Goal: Task Accomplishment & Management: Manage account settings

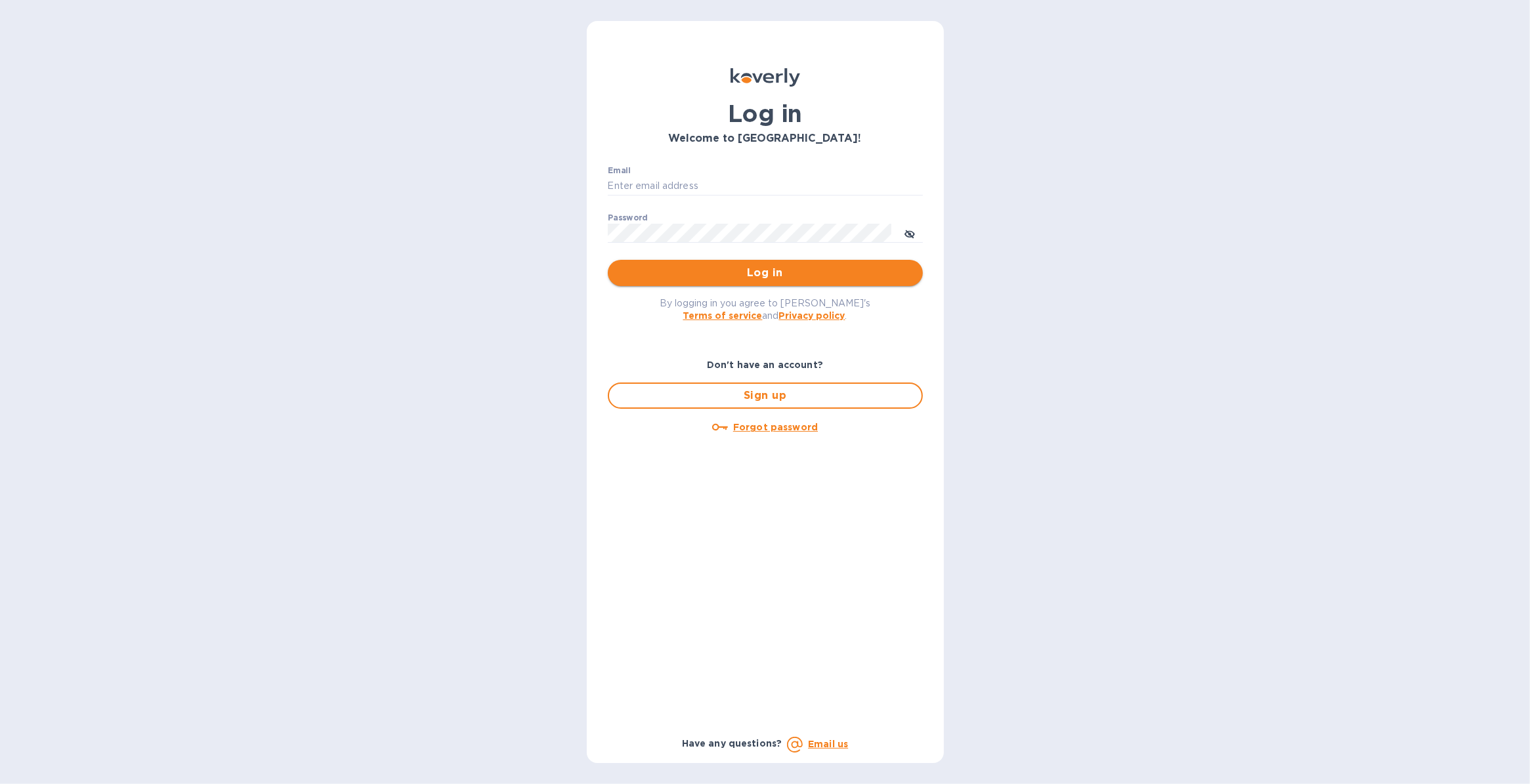
type input "[PERSON_NAME][EMAIL_ADDRESS][PERSON_NAME][DOMAIN_NAME]"
click at [766, 272] on span "Log in" at bounding box center [765, 273] width 294 height 16
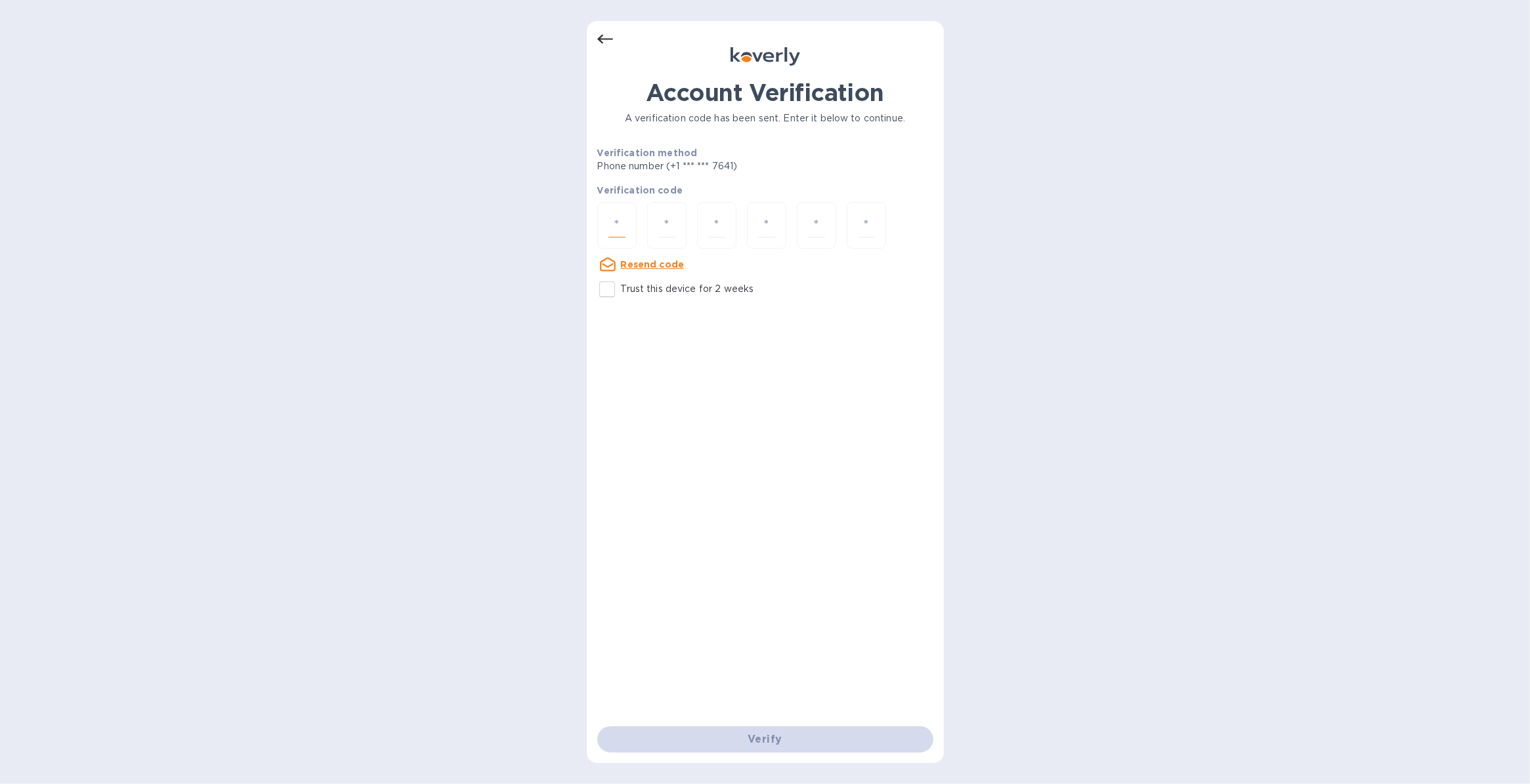
click at [616, 222] on input "number" at bounding box center [616, 225] width 17 height 24
type input "6"
type input "5"
type input "9"
type input "3"
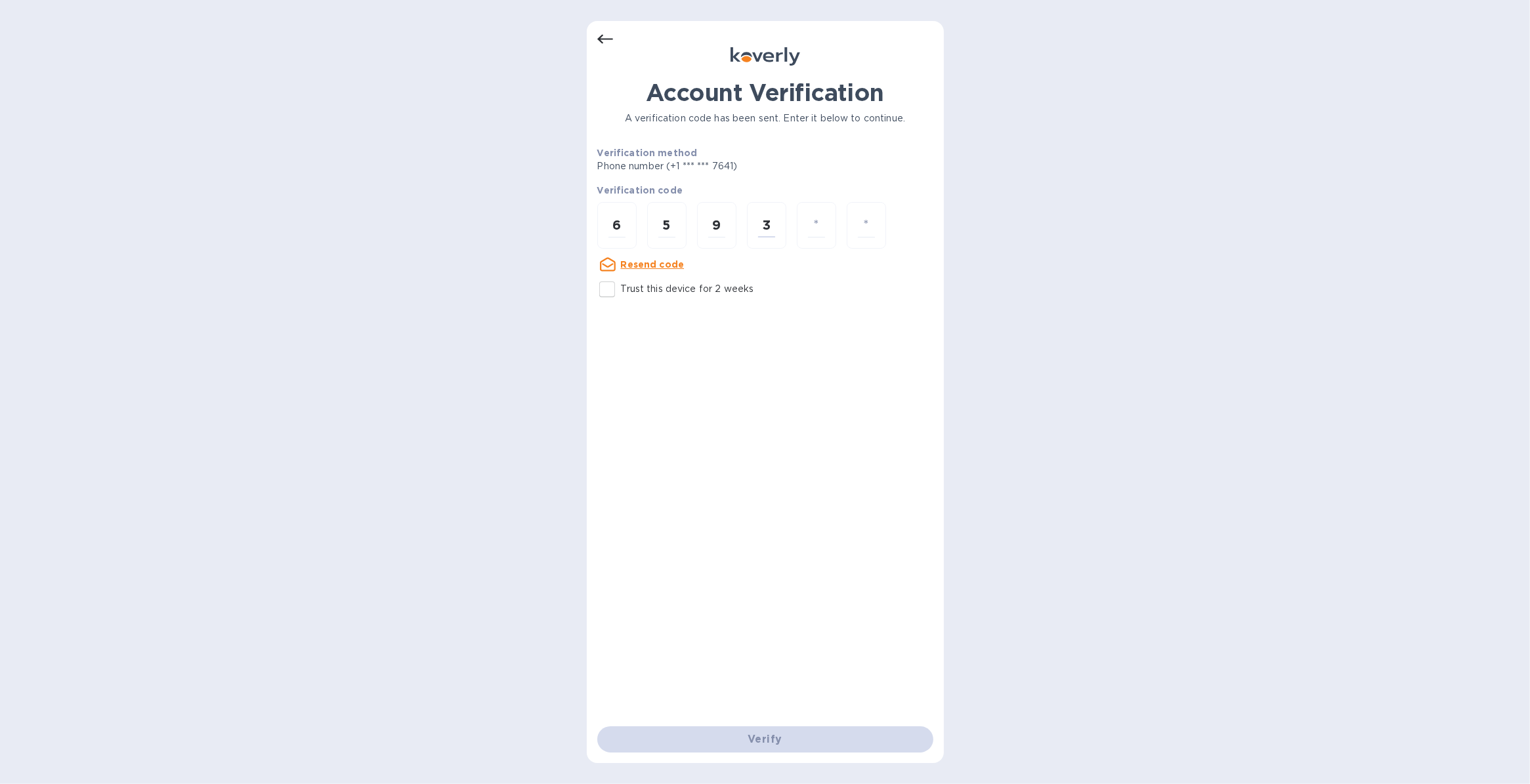
type input "1"
type input "9"
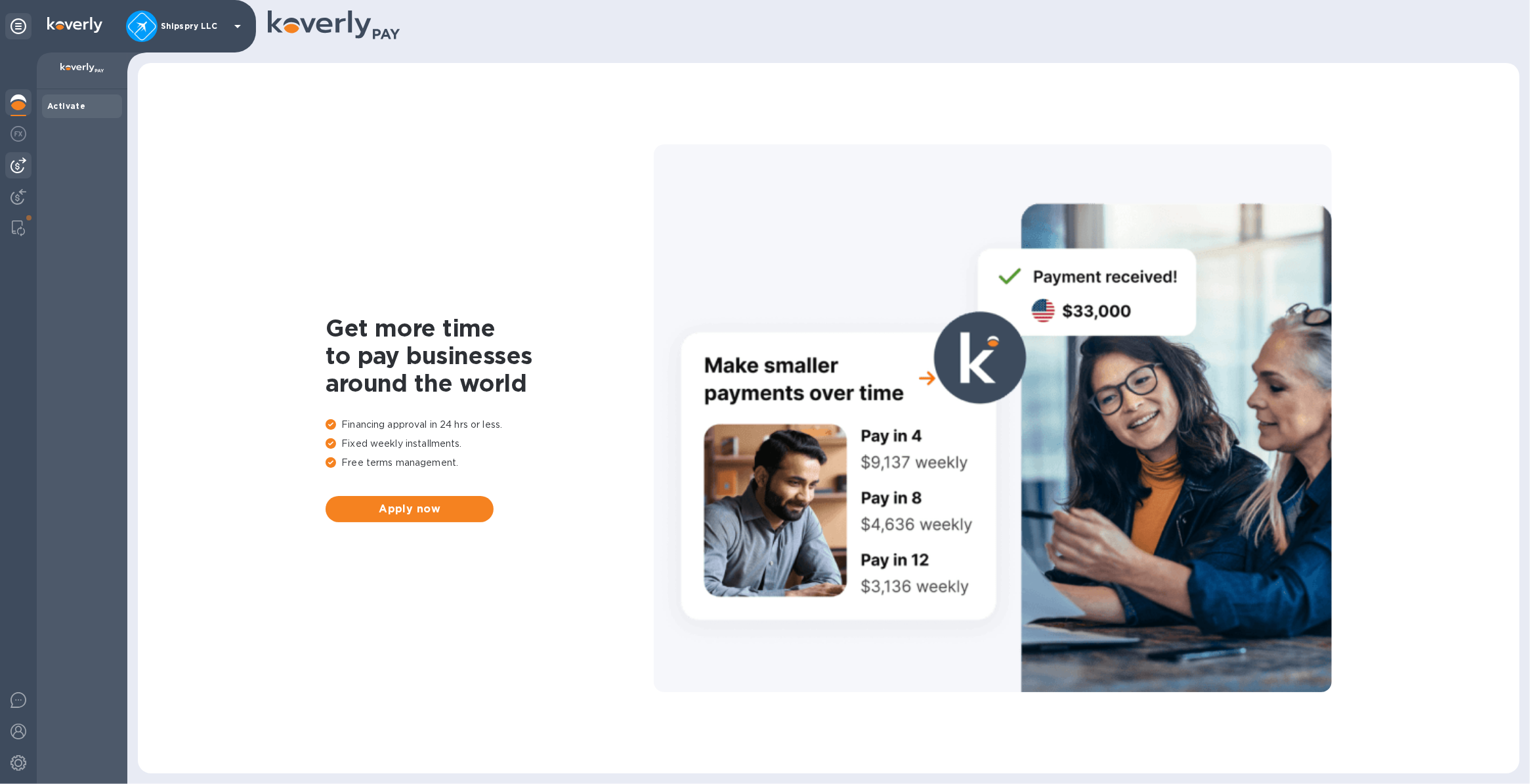
click at [18, 166] on img at bounding box center [19, 165] width 16 height 16
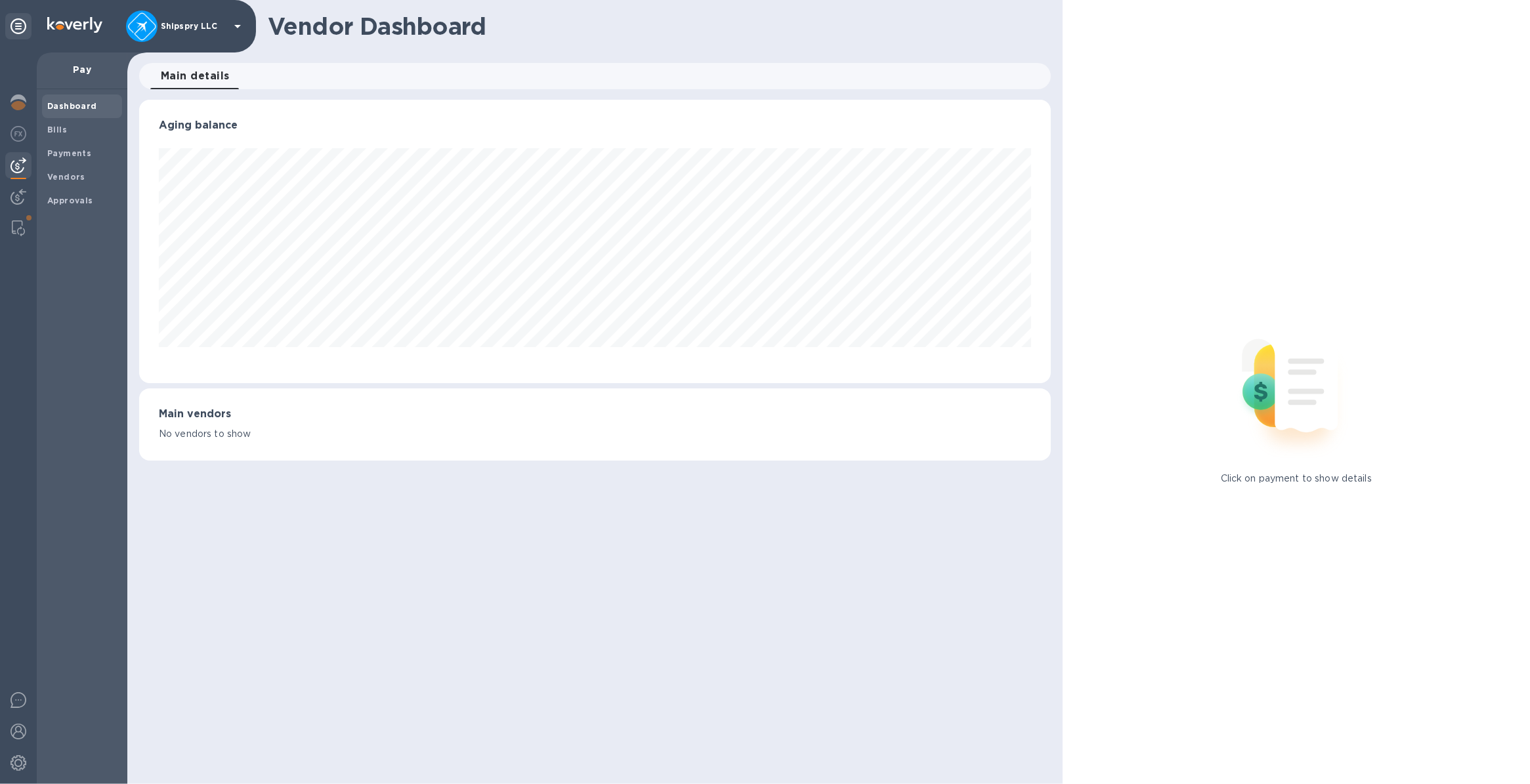
scroll to position [283, 911]
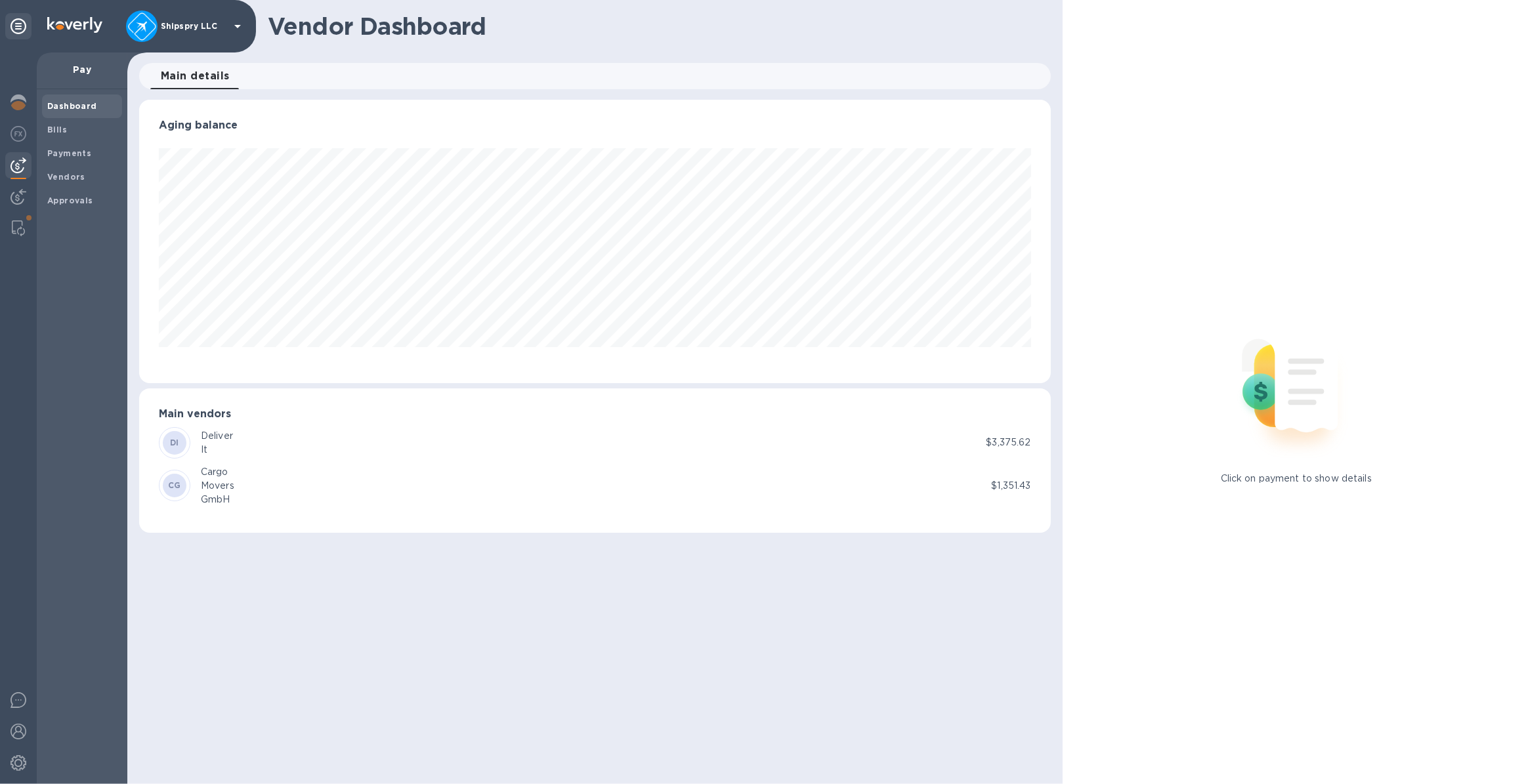
click at [352, 432] on div "DI Deliver It" at bounding box center [572, 443] width 827 height 32
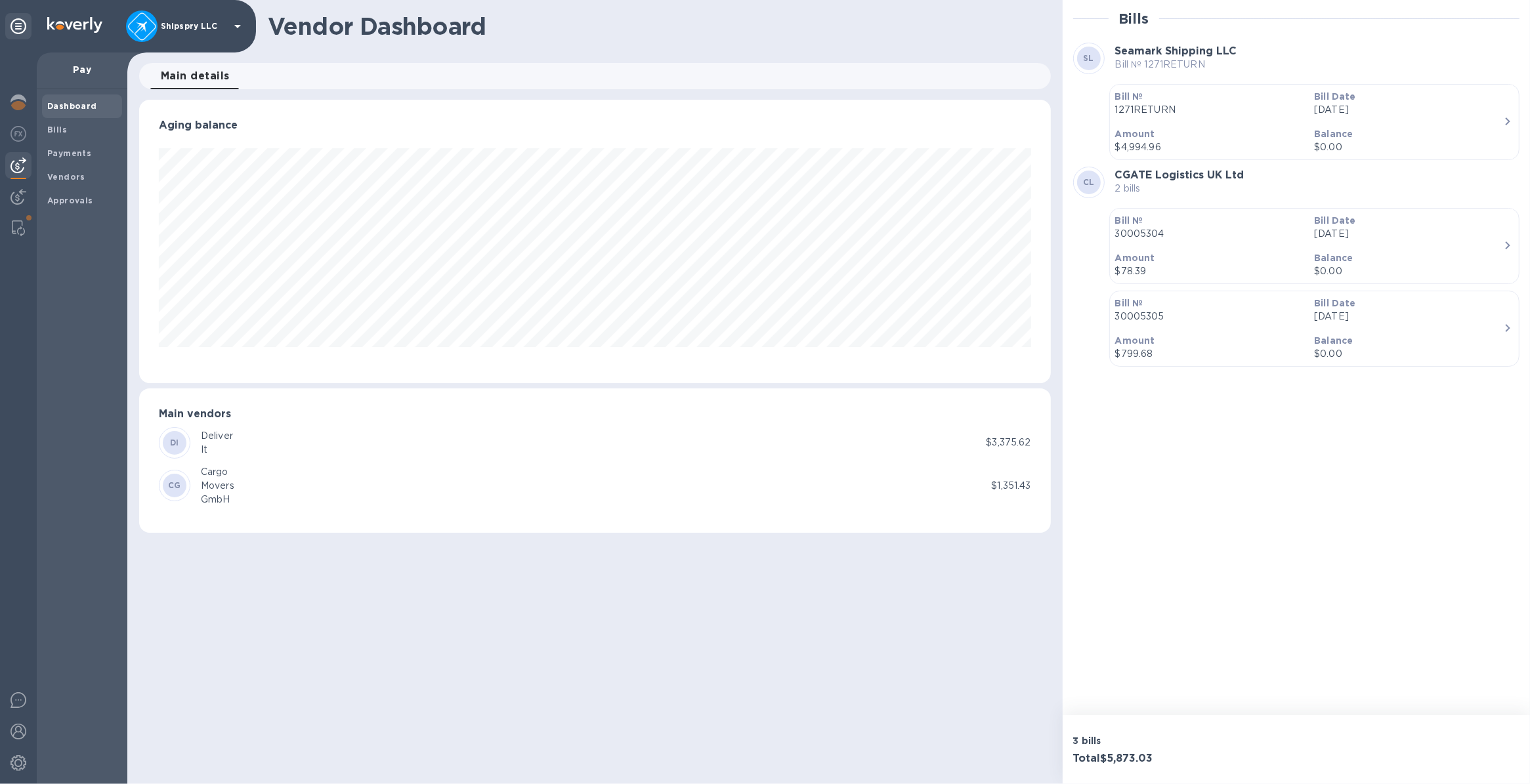
click at [407, 443] on div "DI Deliver It" at bounding box center [572, 443] width 827 height 32
click at [64, 151] on b "Payments" at bounding box center [69, 153] width 44 height 10
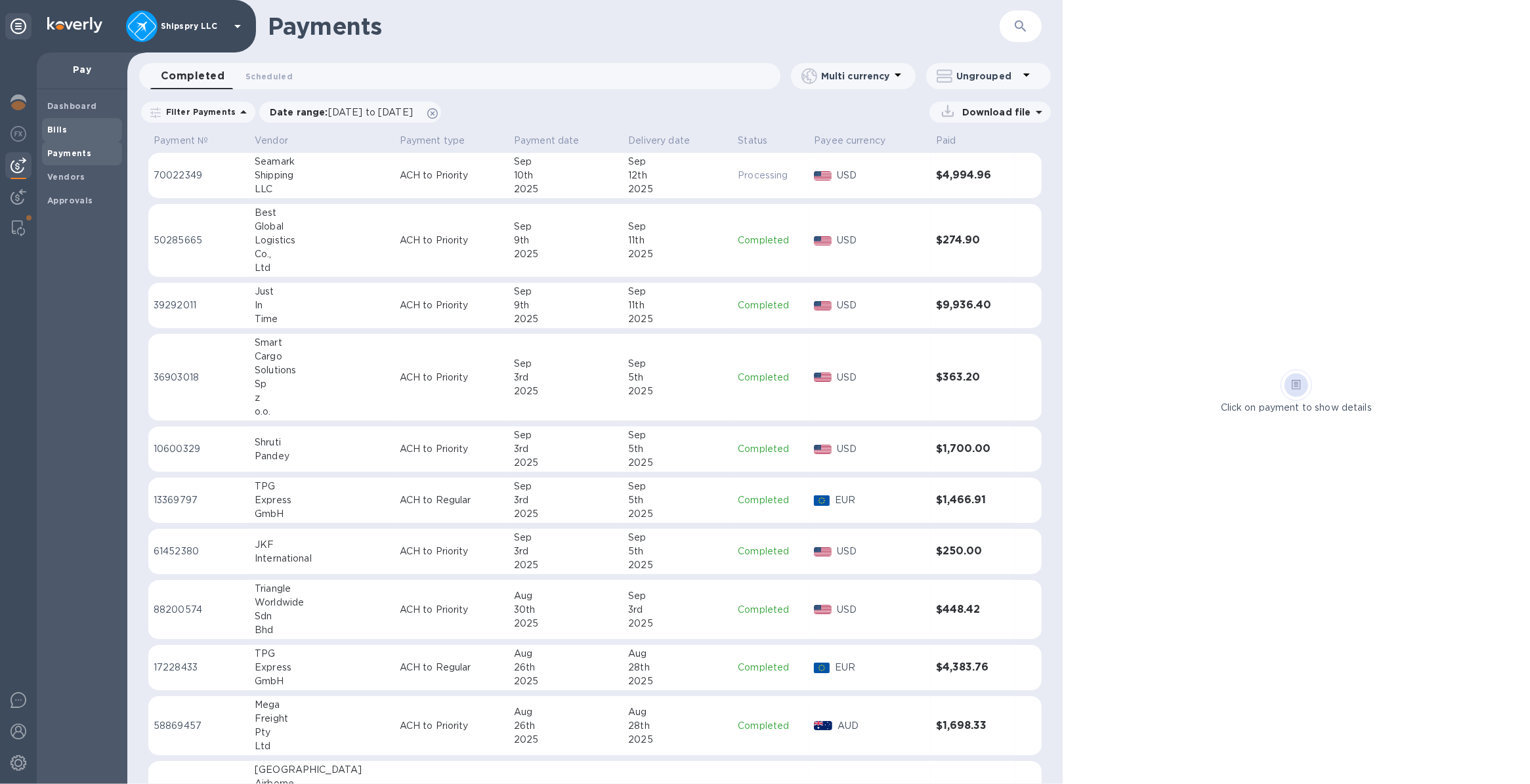
click at [50, 126] on b "Bills" at bounding box center [57, 130] width 19 height 10
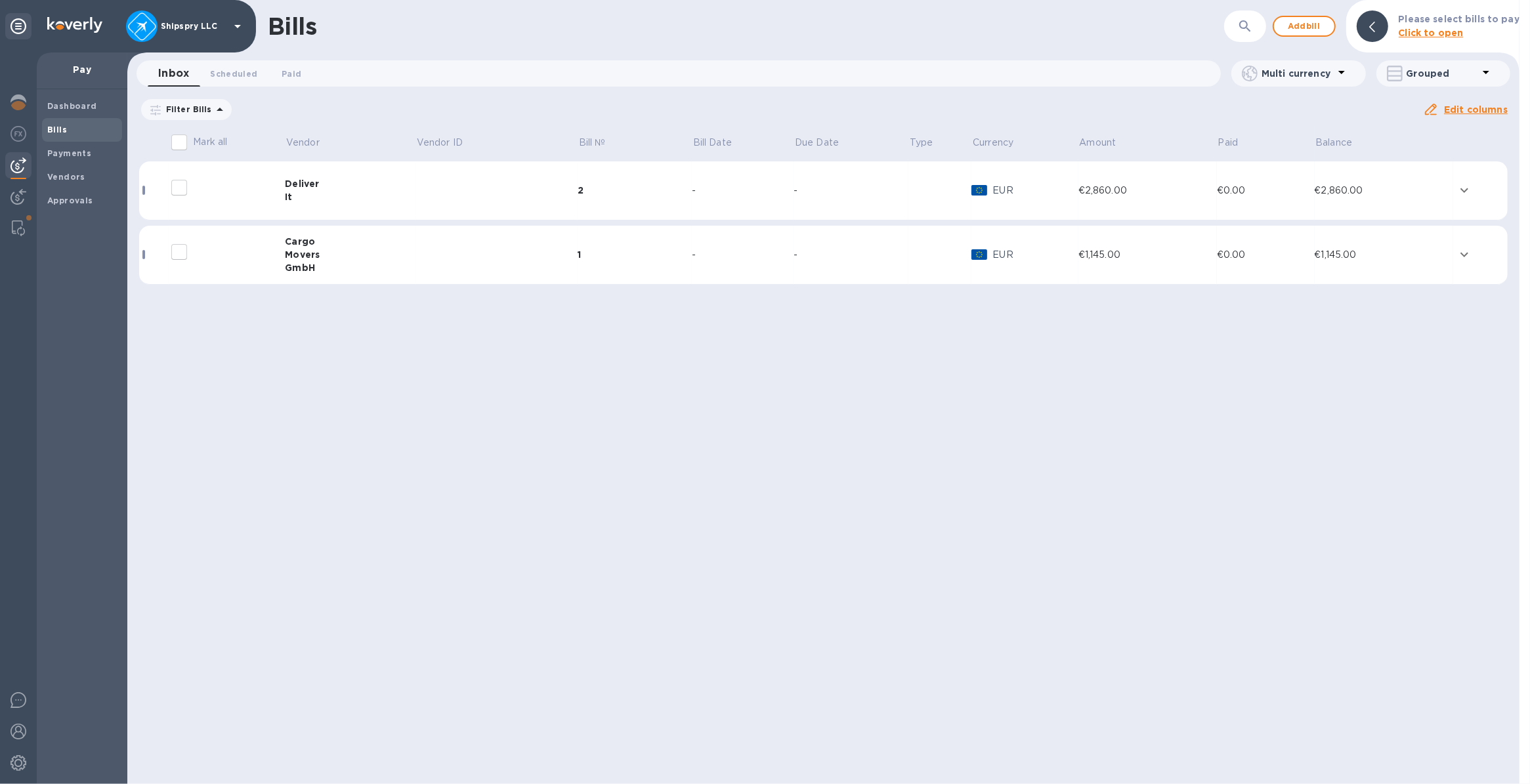
click at [1467, 191] on icon "expand row" at bounding box center [1464, 190] width 16 height 16
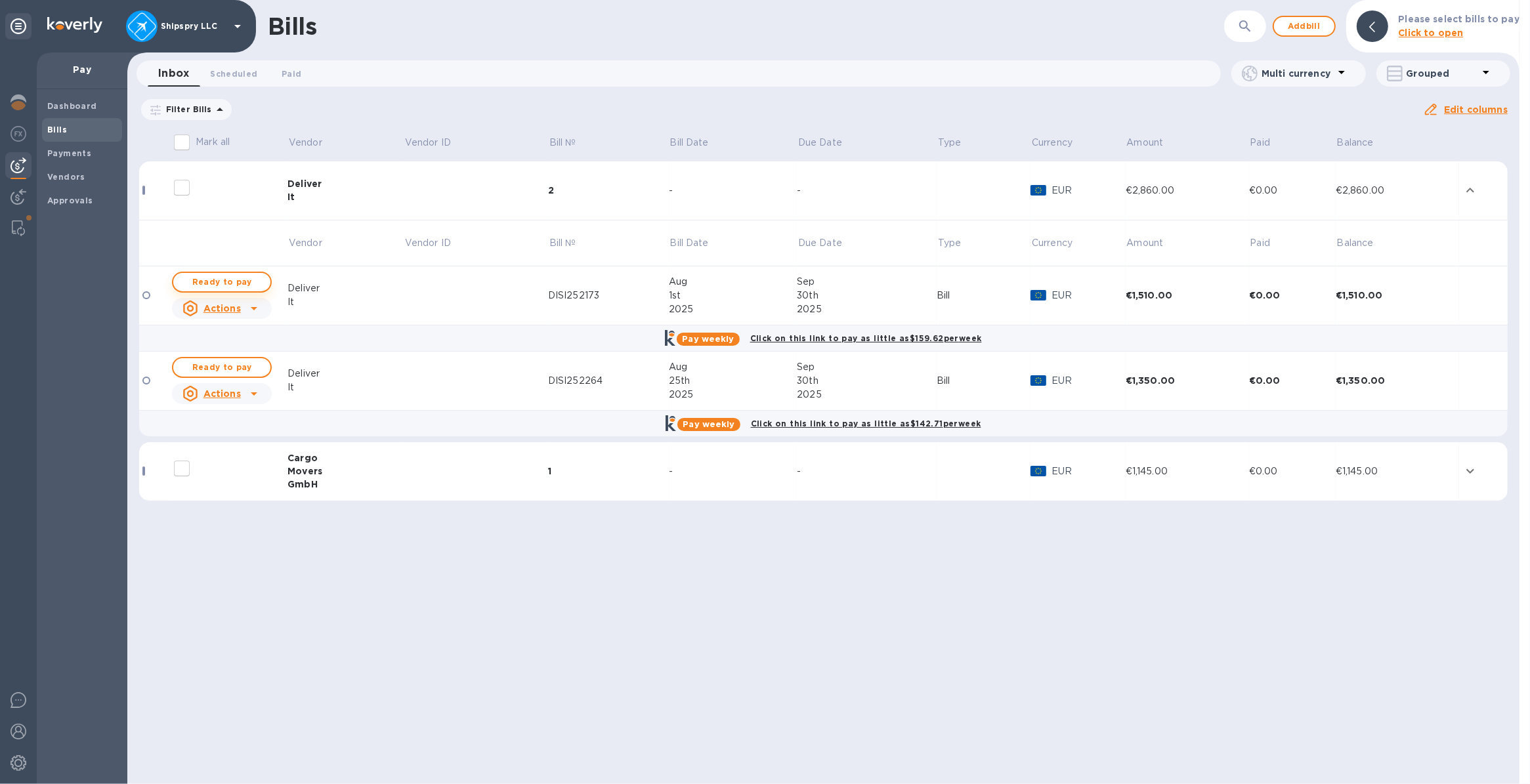
click at [231, 280] on span "Ready to pay" at bounding box center [222, 282] width 76 height 16
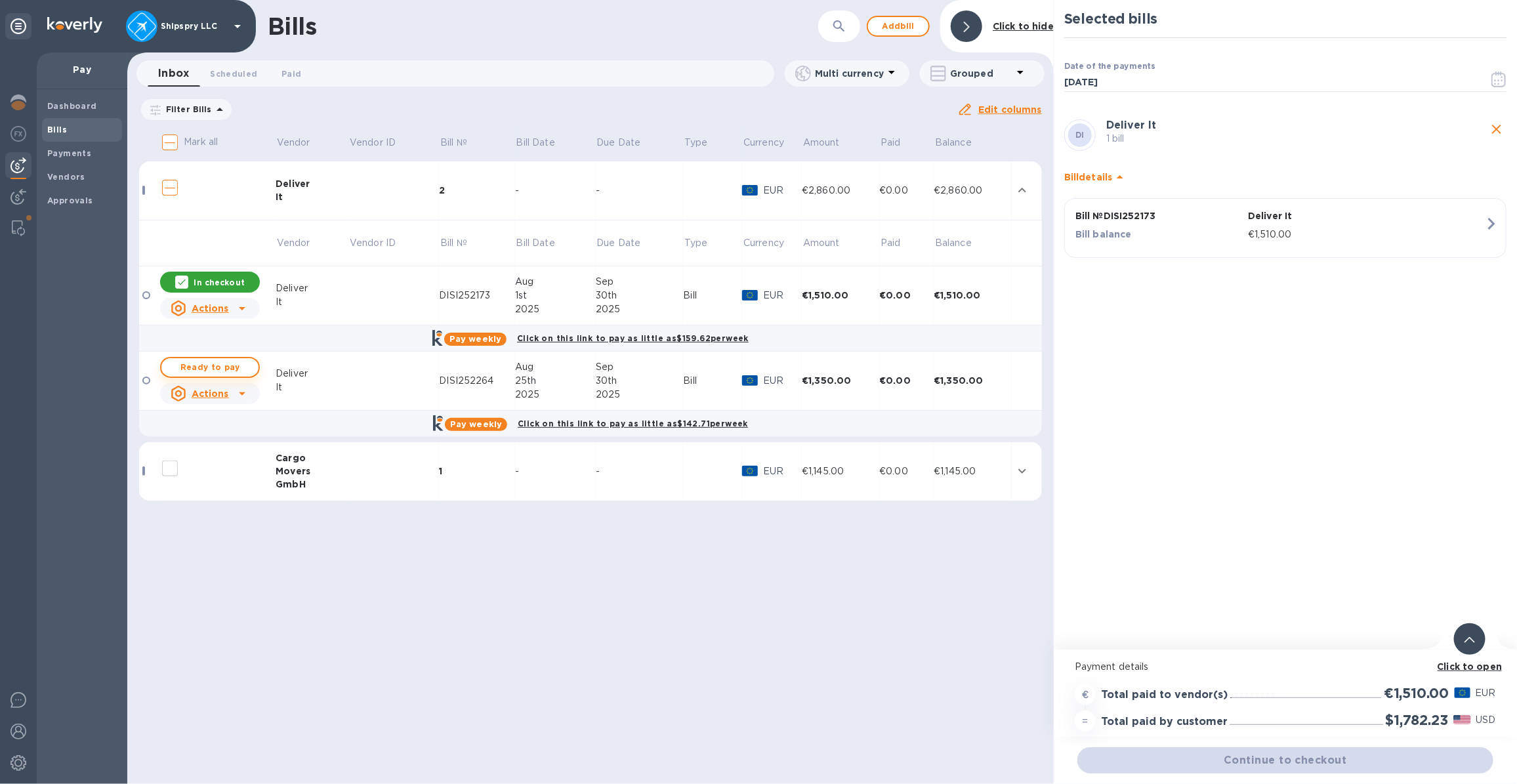
click at [217, 365] on span "Ready to pay" at bounding box center [210, 368] width 76 height 16
checkbox input "true"
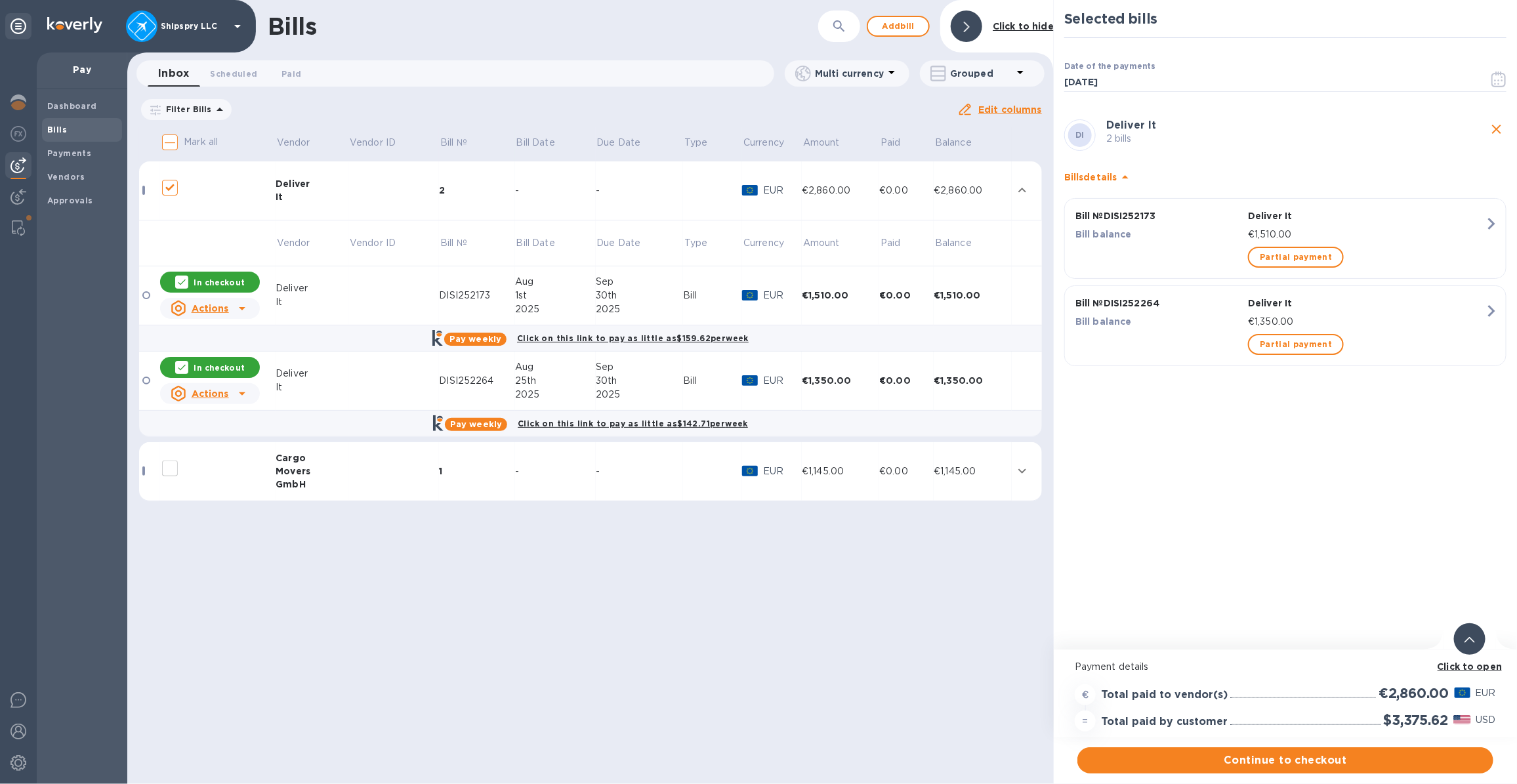
click at [173, 468] on input "decorative checkbox" at bounding box center [170, 468] width 28 height 28
checkbox input "false"
click at [1022, 473] on icon "expand row" at bounding box center [1022, 471] width 16 height 16
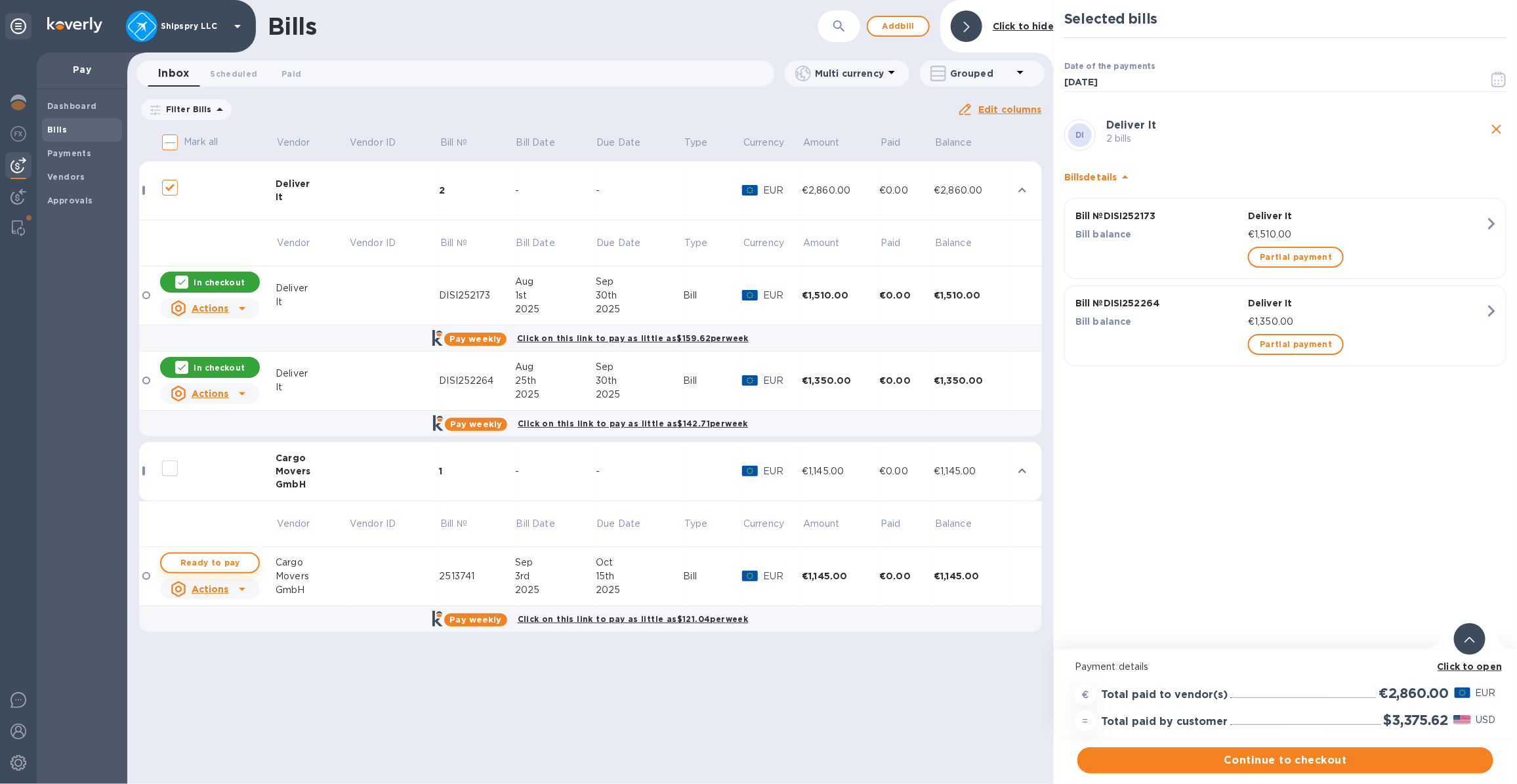
click at [212, 555] on span "Ready to pay" at bounding box center [210, 563] width 76 height 16
checkbox input "true"
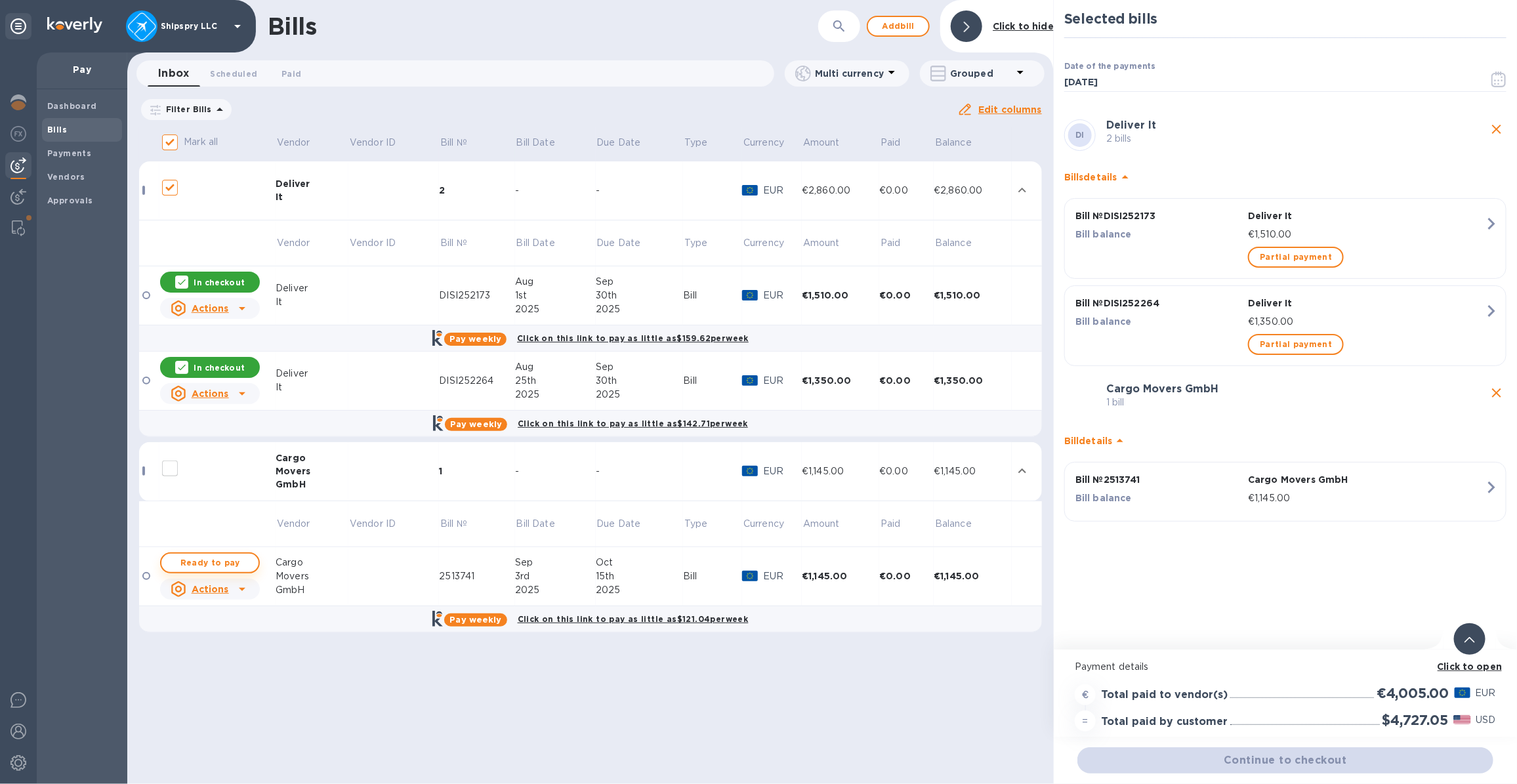
checkbox input "true"
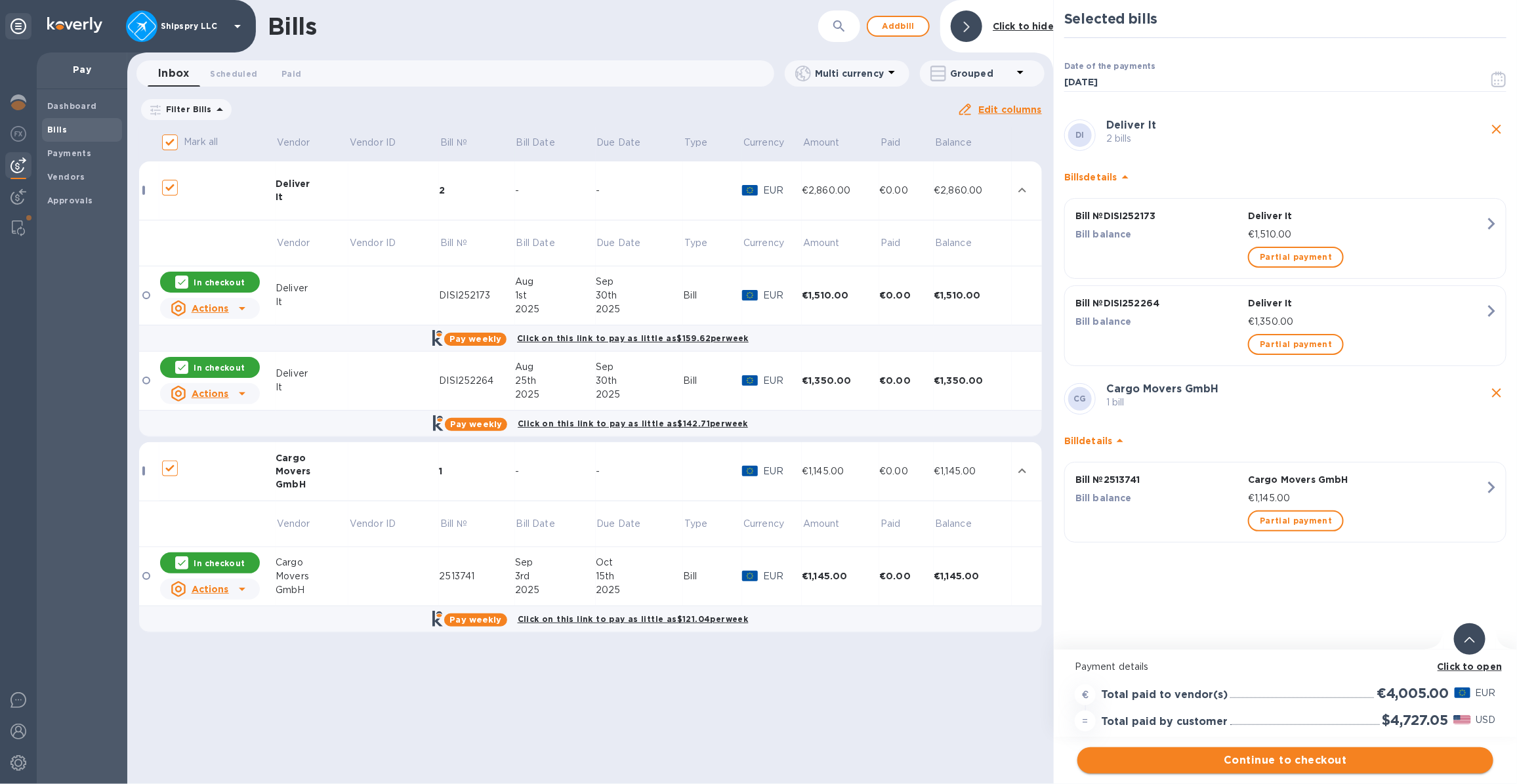
click at [1272, 757] on span "Continue to checkout" at bounding box center [1285, 761] width 395 height 16
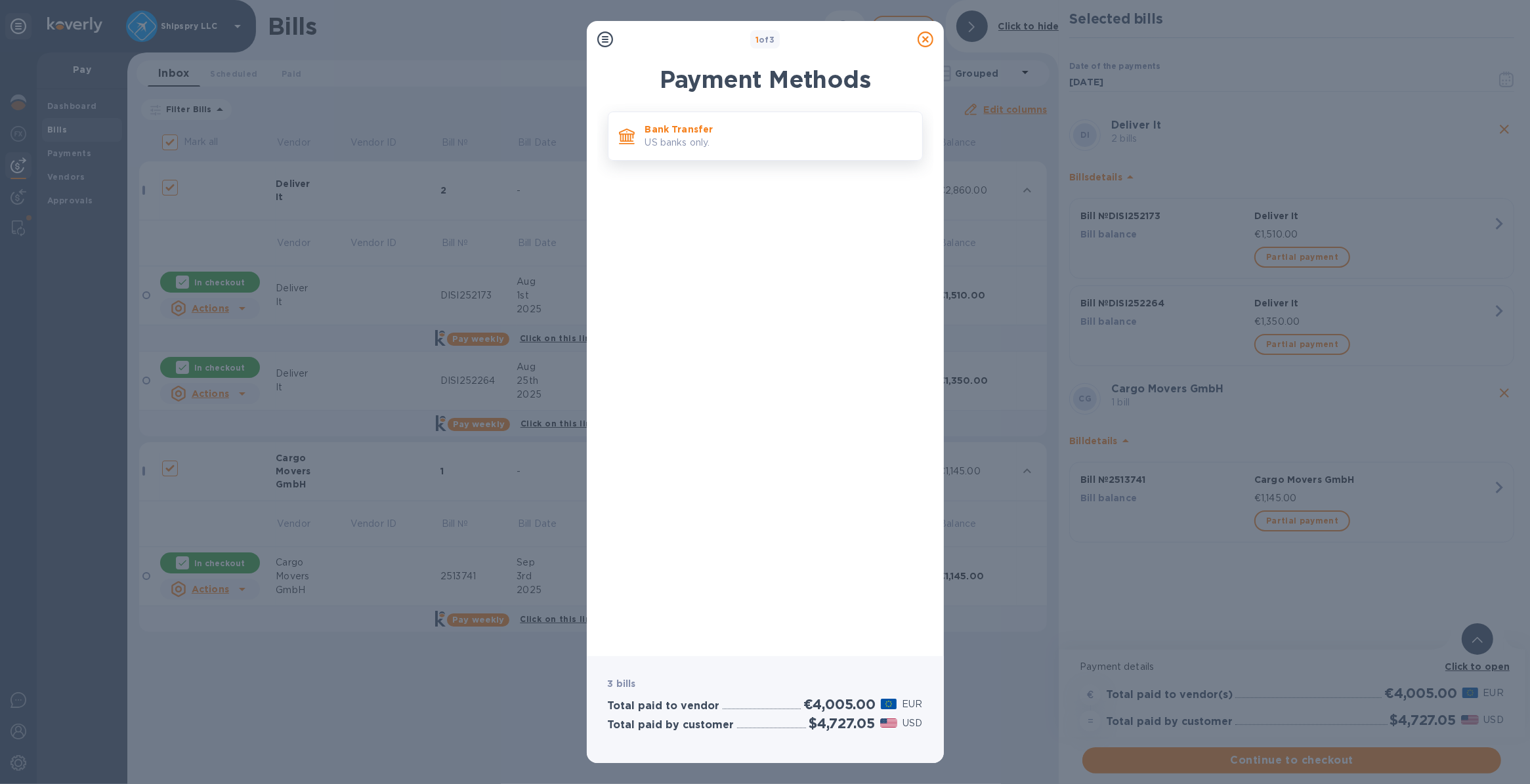
click at [677, 145] on p "US banks only." at bounding box center [779, 143] width 267 height 14
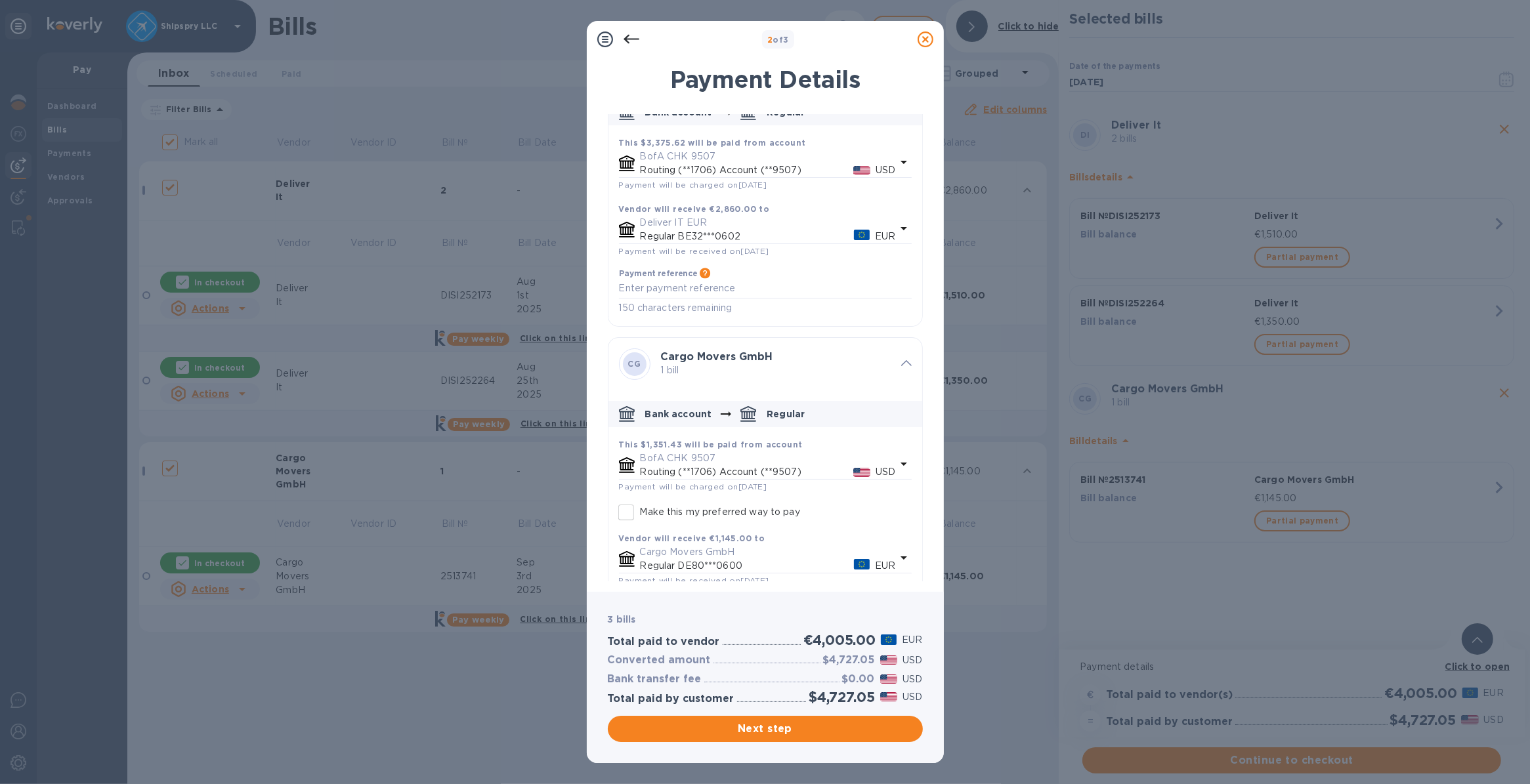
scroll to position [156, 0]
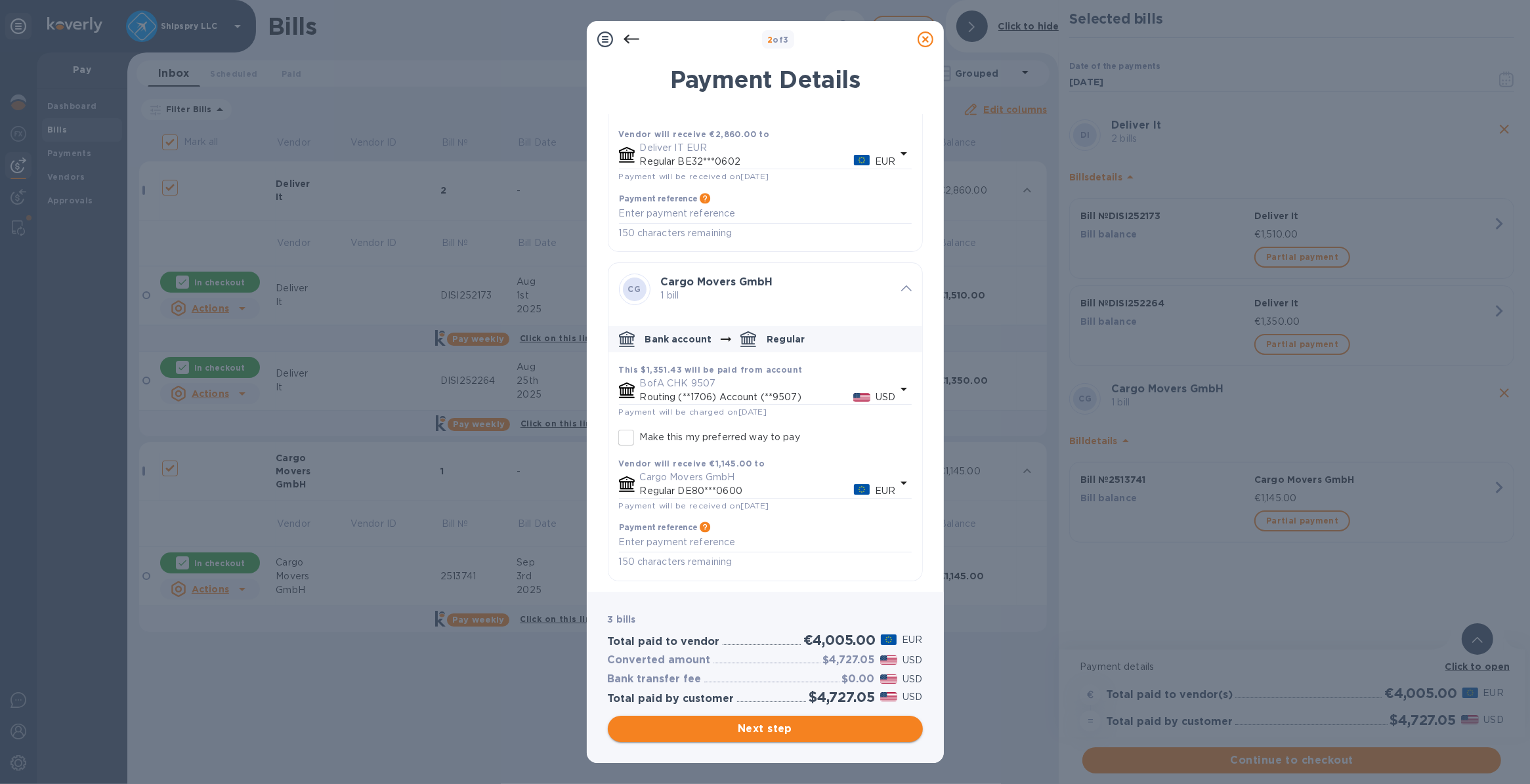
click at [772, 726] on span "Next step" at bounding box center [765, 729] width 294 height 16
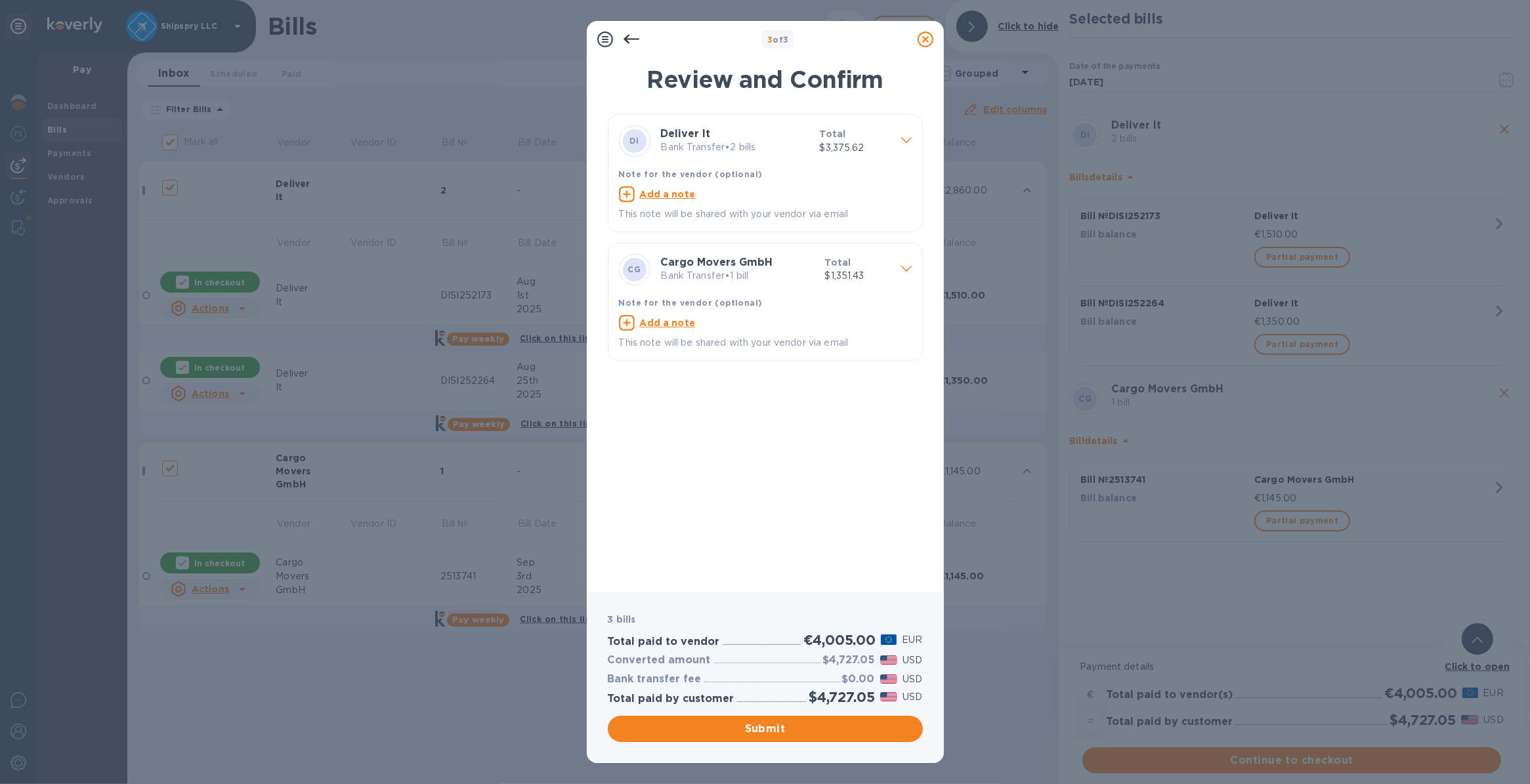
click at [672, 195] on u "Add a note" at bounding box center [668, 195] width 56 height 11
click at [672, 195] on textarea at bounding box center [755, 195] width 271 height 11
type textarea "shipspry llc [GEOGRAPHIC_DATA]"
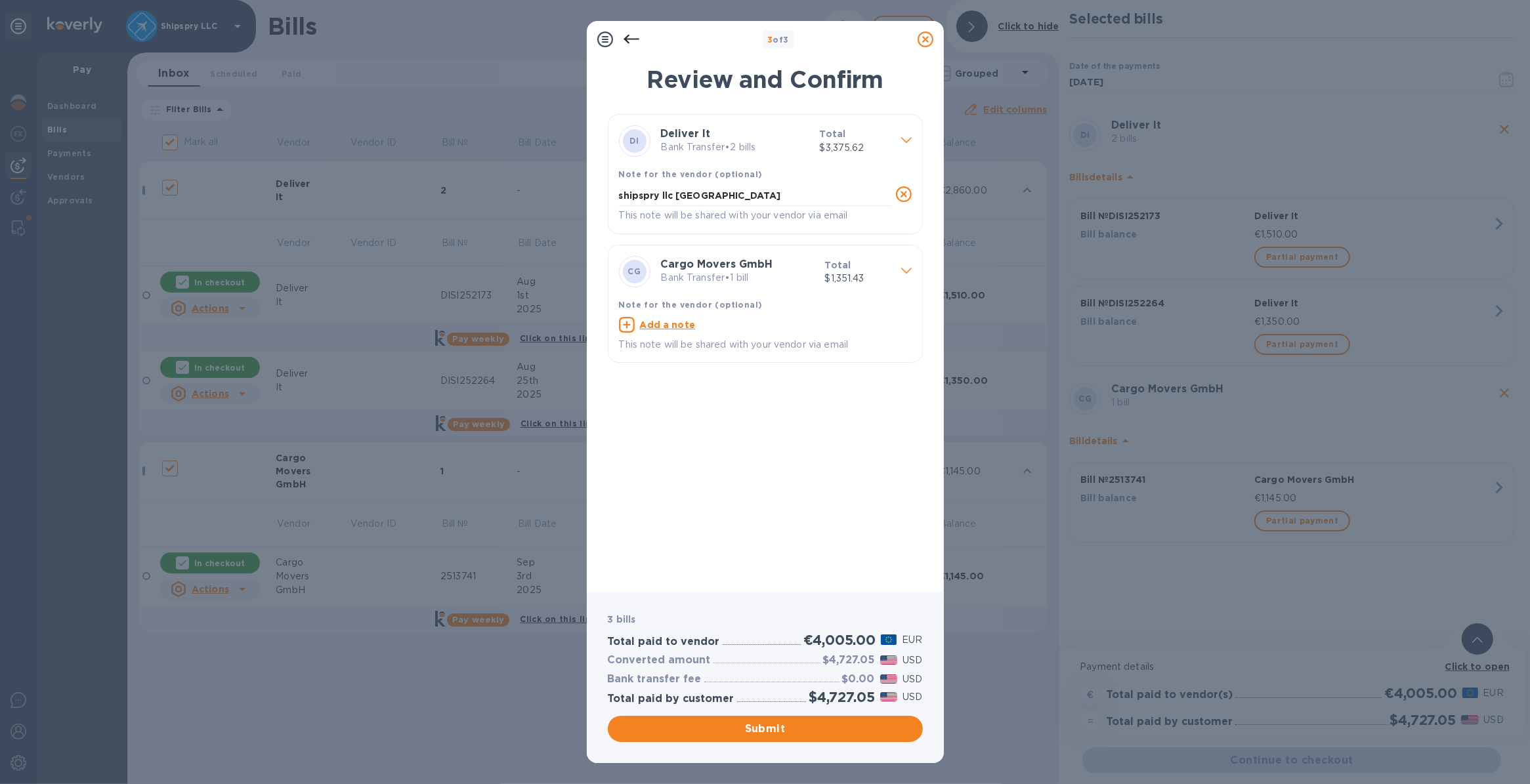
click at [627, 326] on icon at bounding box center [627, 325] width 16 height 16
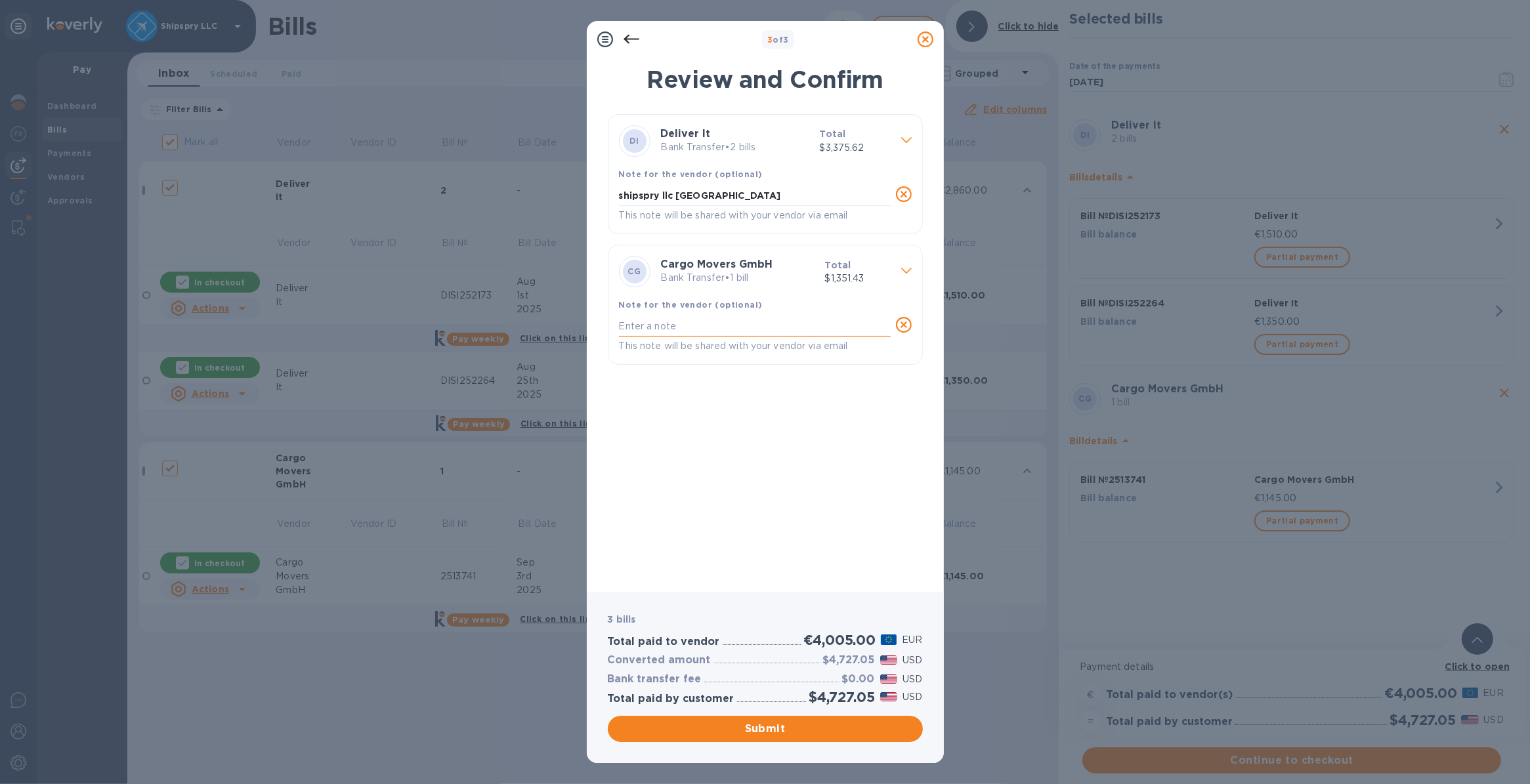
click at [653, 332] on textarea at bounding box center [755, 326] width 271 height 11
type textarea "shipspry llc [GEOGRAPHIC_DATA]"
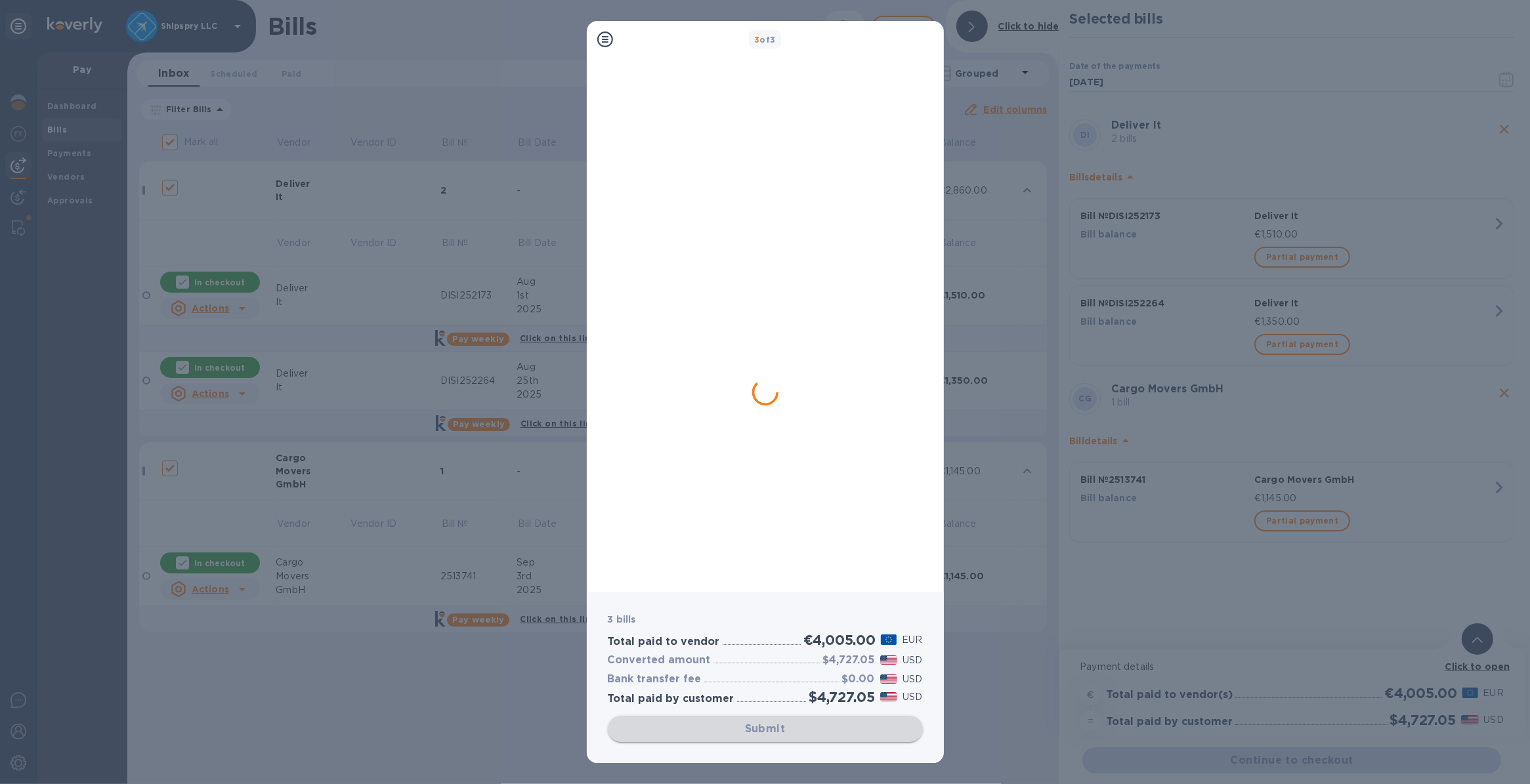
click at [755, 733] on div "Submit" at bounding box center [765, 729] width 315 height 26
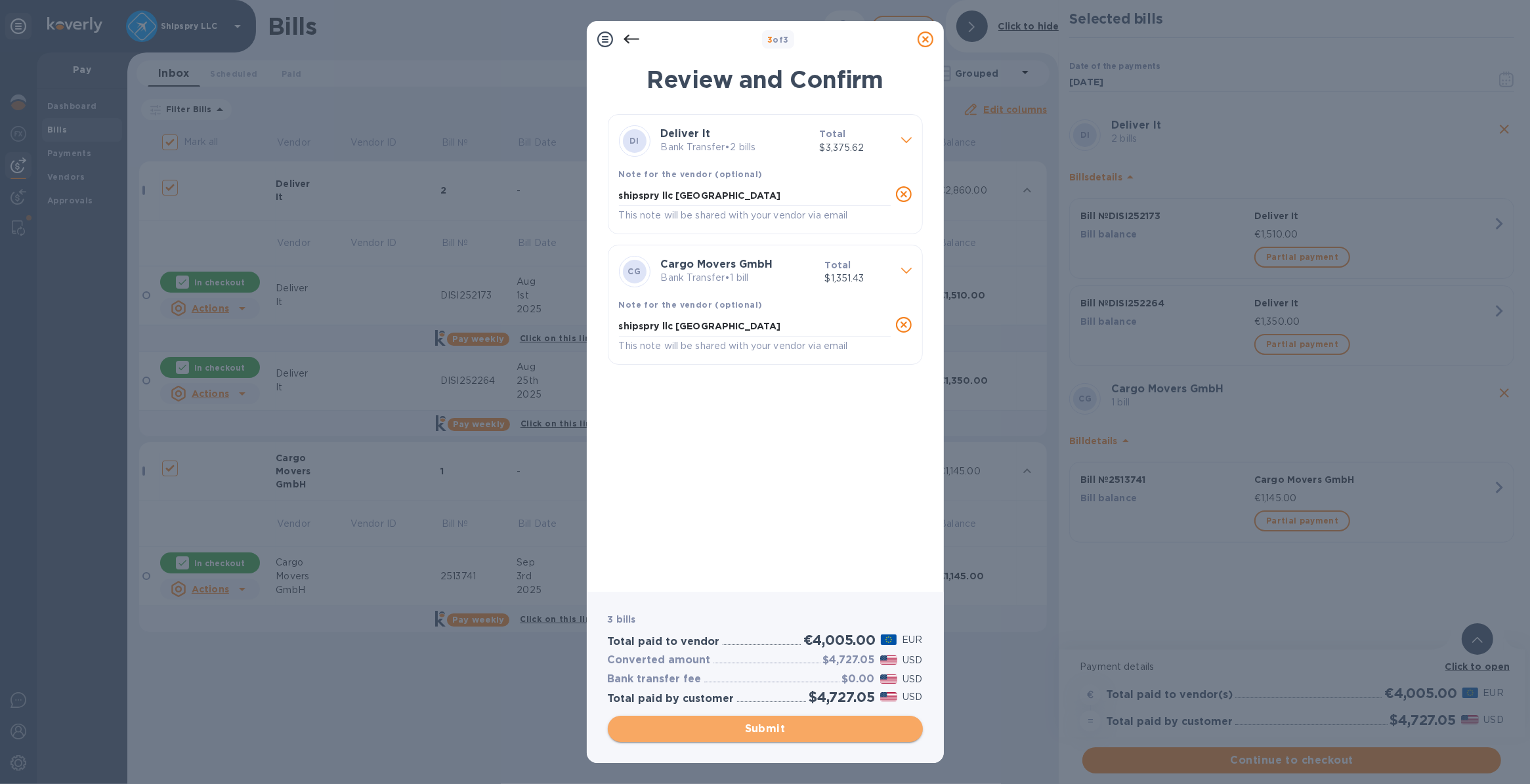
click at [766, 728] on span "Submit" at bounding box center [765, 729] width 294 height 16
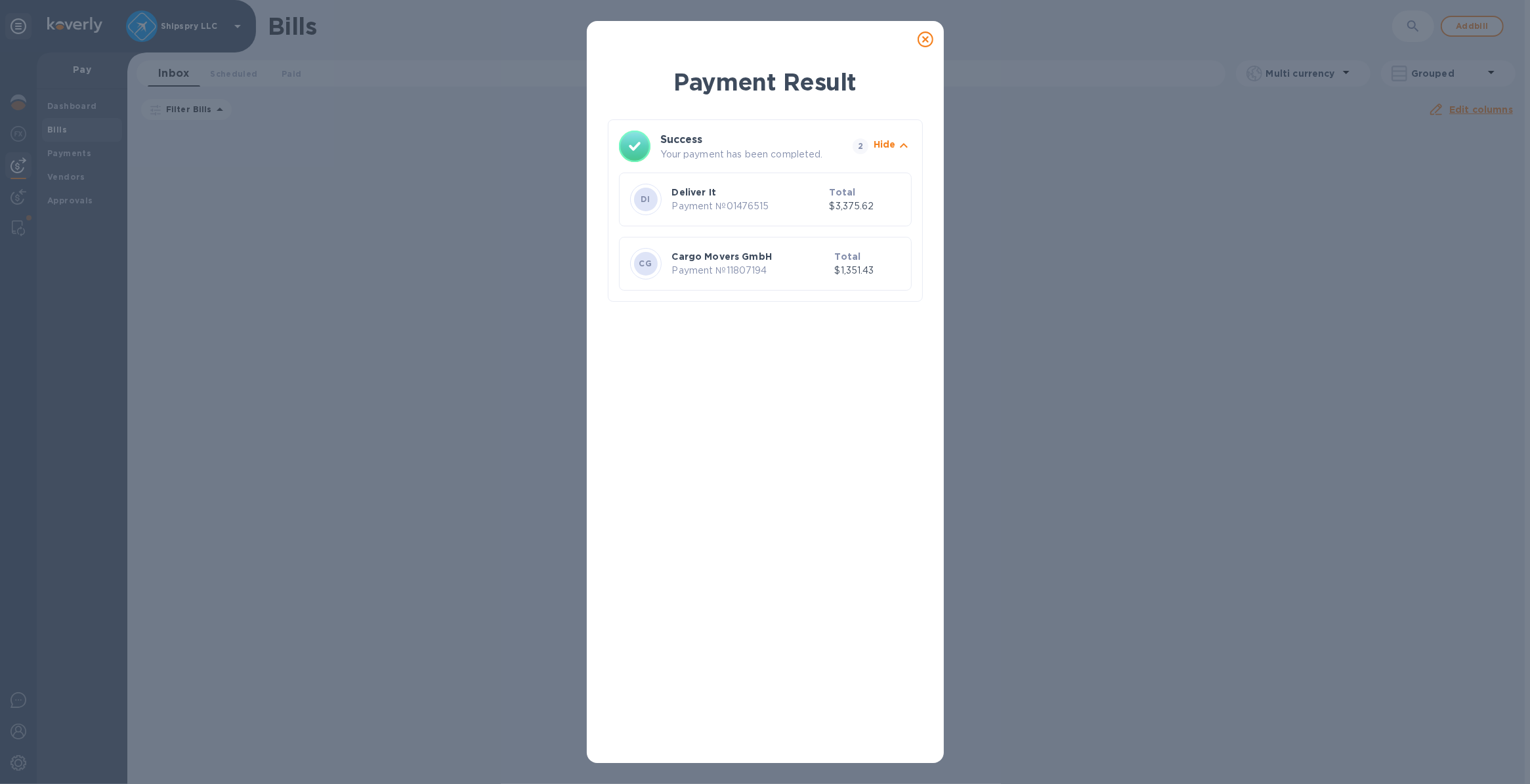
click at [919, 36] on icon at bounding box center [925, 40] width 16 height 16
